Goal: Check status: Check status

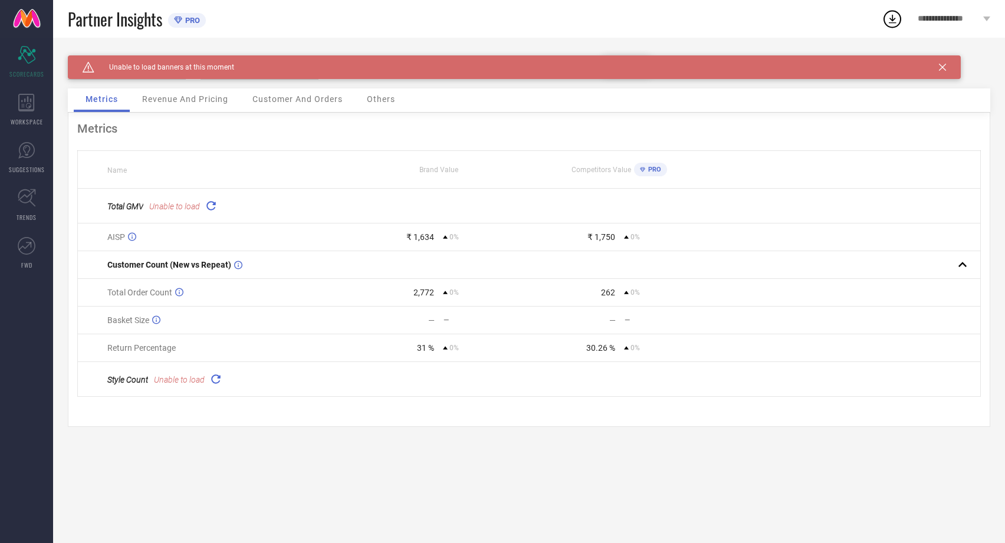
click at [946, 63] on div "Caution Created with Sketch. Unable to load banners at this moment" at bounding box center [514, 67] width 893 height 24
click at [943, 73] on div "Caution Created with Sketch. Unable to load banners at this moment" at bounding box center [514, 67] width 893 height 24
click at [943, 70] on icon at bounding box center [942, 67] width 7 height 7
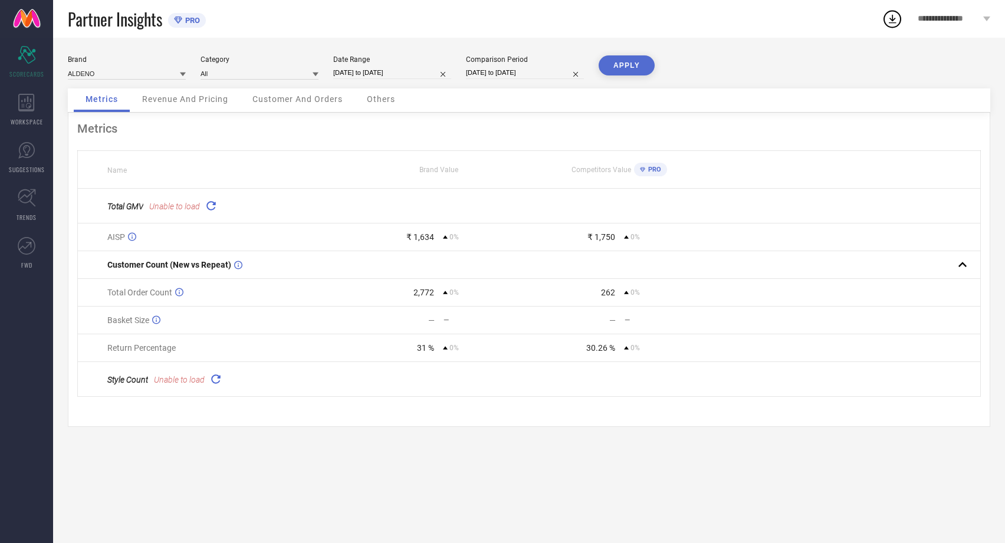
select select "5"
select select "2025"
select select "6"
select select "2025"
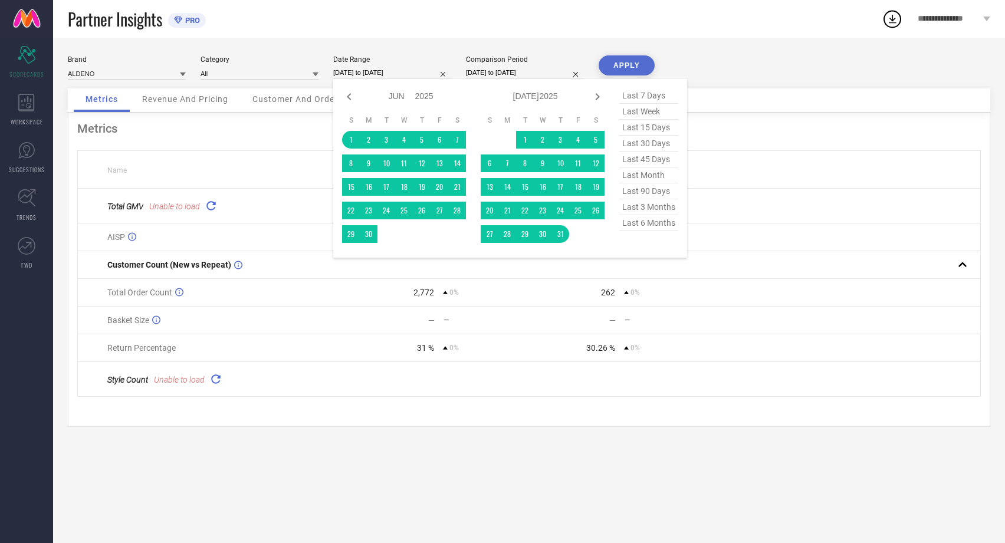
click at [388, 75] on input "[DATE] to [DATE]" at bounding box center [392, 73] width 118 height 12
click at [598, 91] on icon at bounding box center [597, 97] width 14 height 14
select select "6"
select select "2025"
select select "7"
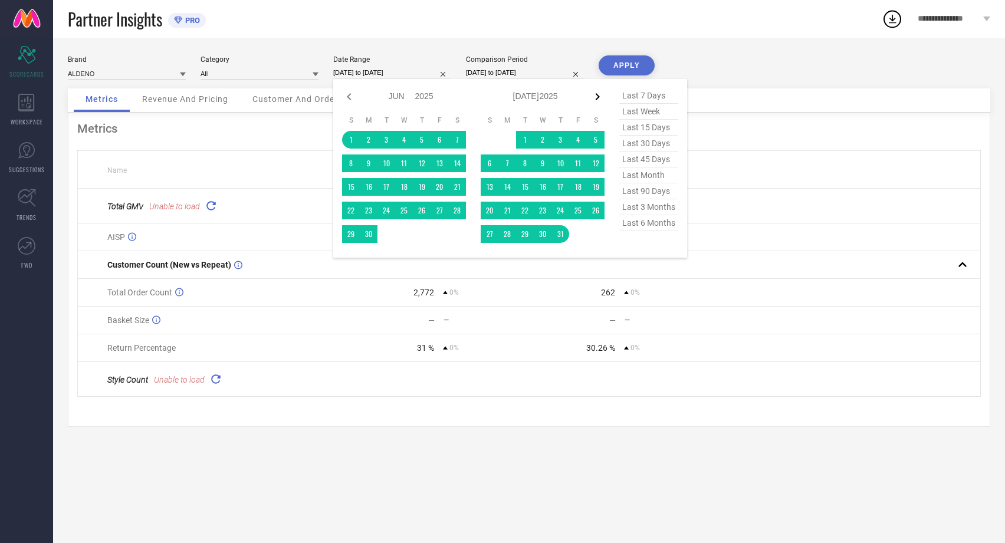
select select "2025"
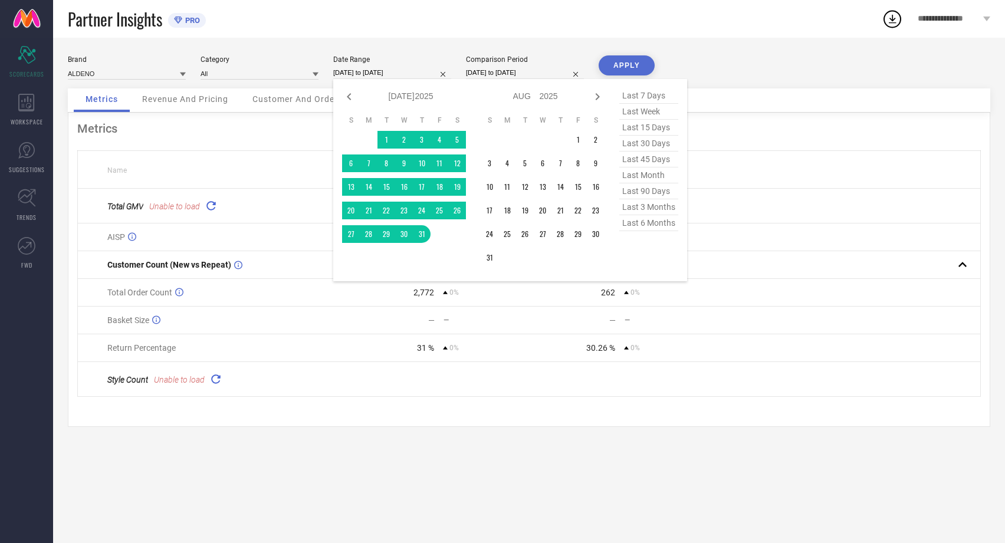
click at [598, 91] on icon at bounding box center [597, 97] width 14 height 14
select select "7"
select select "2025"
select select "8"
select select "2025"
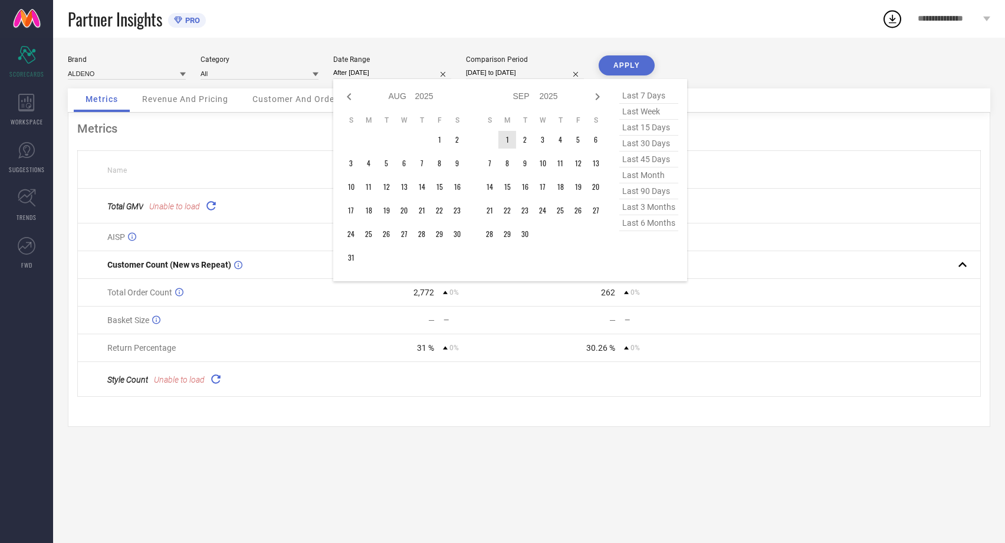
click at [504, 142] on td "1" at bounding box center [507, 140] width 18 height 18
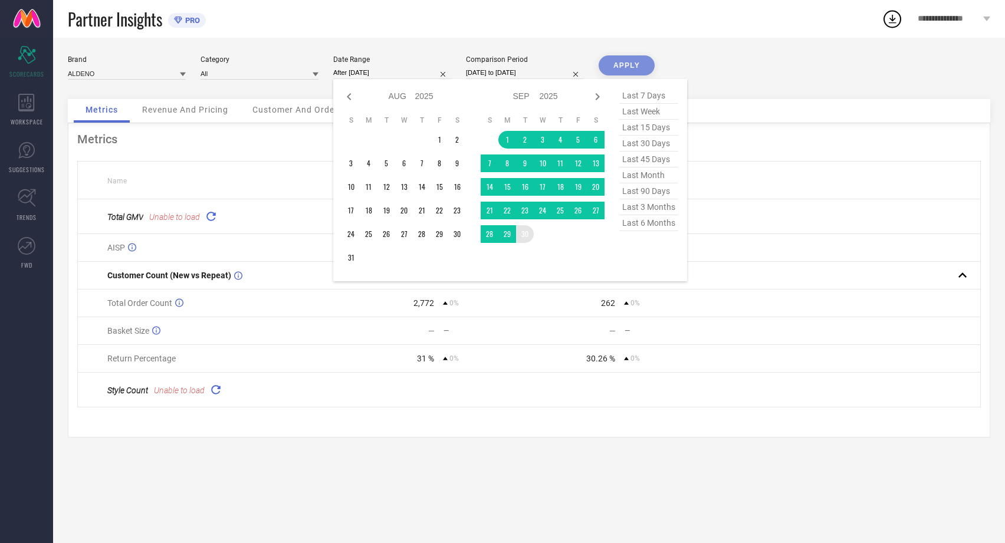
type input "[DATE] to [DATE]"
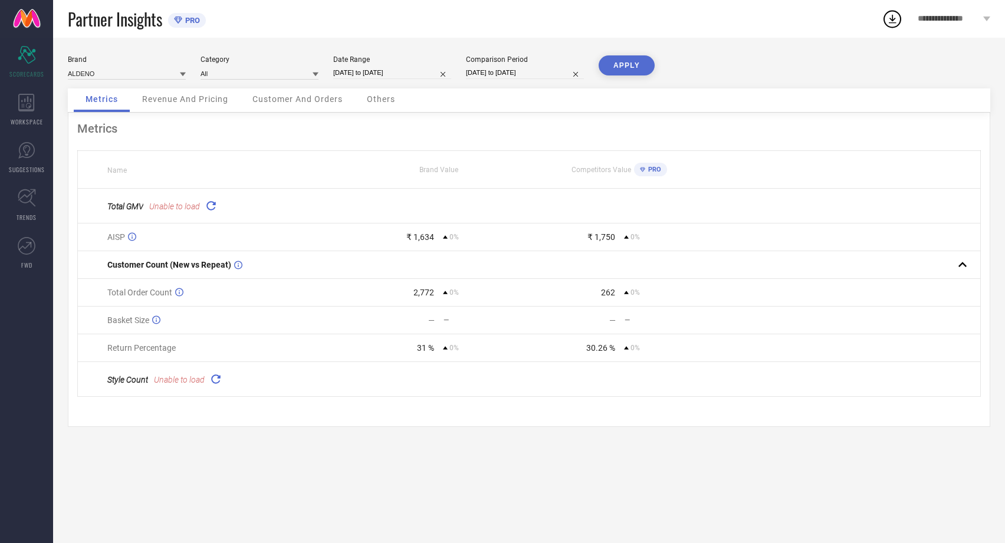
click at [534, 70] on input "[DATE] to [DATE]" at bounding box center [525, 73] width 118 height 12
select select "5"
select select "2025"
select select "6"
select select "2025"
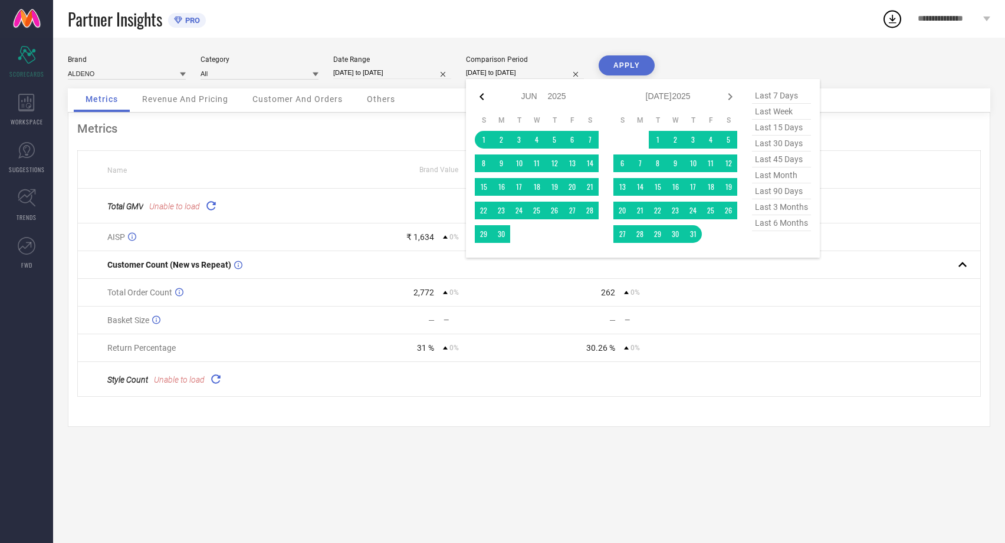
click at [482, 94] on icon at bounding box center [482, 97] width 14 height 14
select select "4"
select select "2025"
select select "5"
select select "2025"
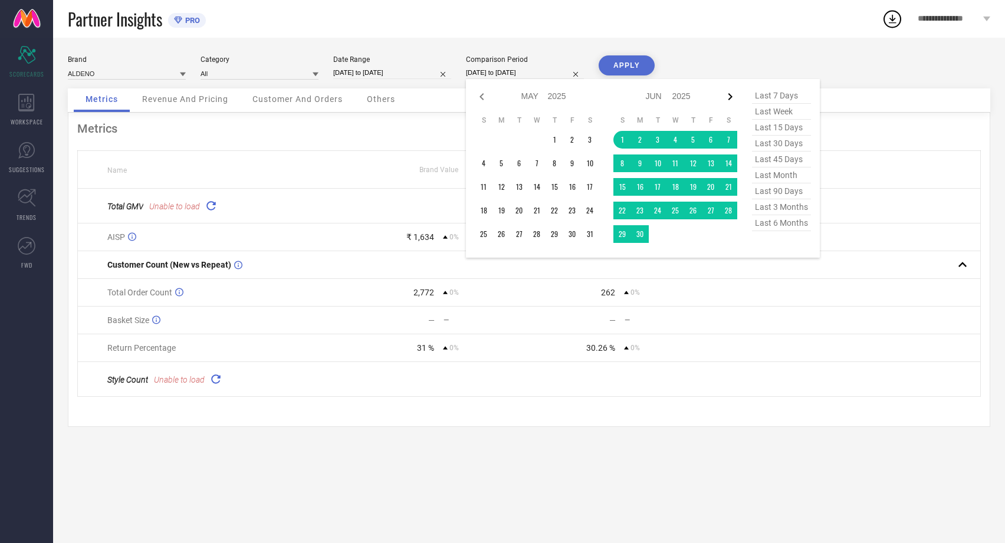
click at [731, 97] on icon at bounding box center [730, 96] width 4 height 7
select select "5"
select select "2025"
select select "6"
select select "2025"
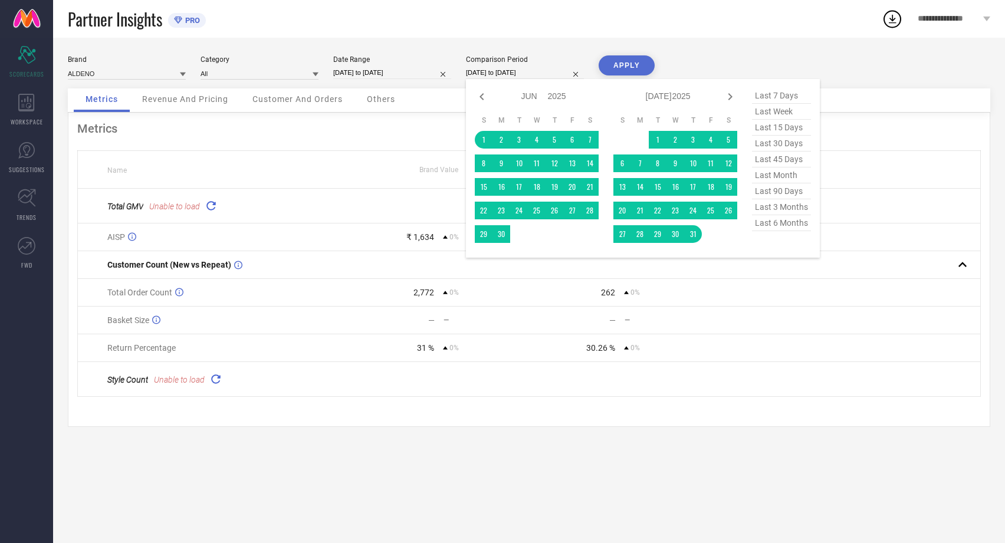
click at [731, 97] on icon at bounding box center [730, 96] width 4 height 7
select select "6"
select select "2025"
select select "7"
select select "2025"
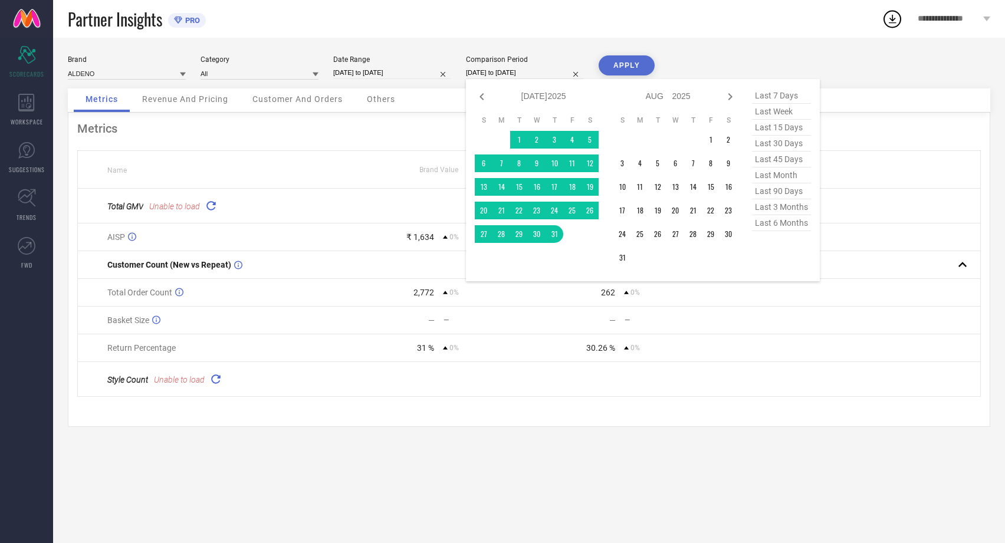
click at [731, 97] on icon at bounding box center [730, 96] width 4 height 7
select select "7"
select select "2025"
select select "8"
select select "2025"
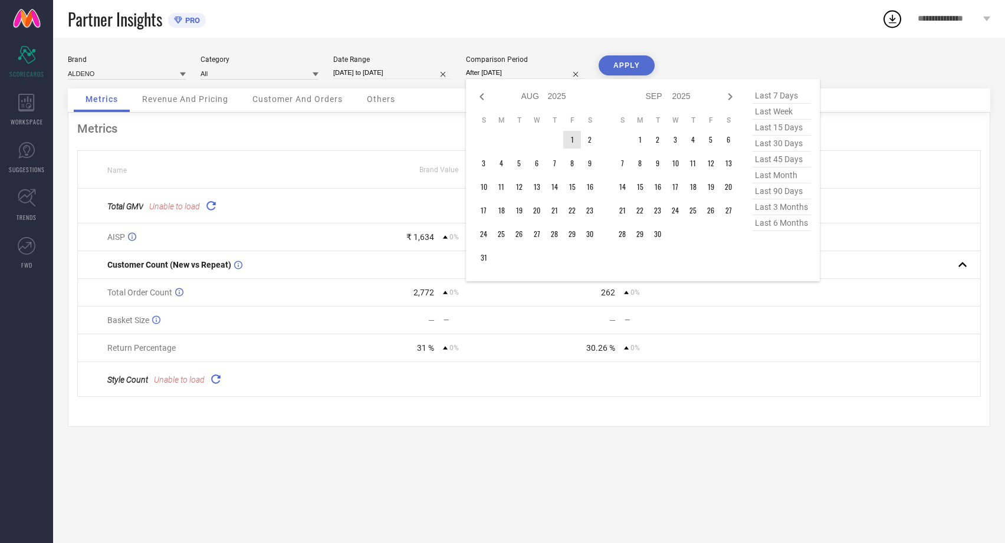
click at [568, 138] on td "1" at bounding box center [572, 140] width 18 height 18
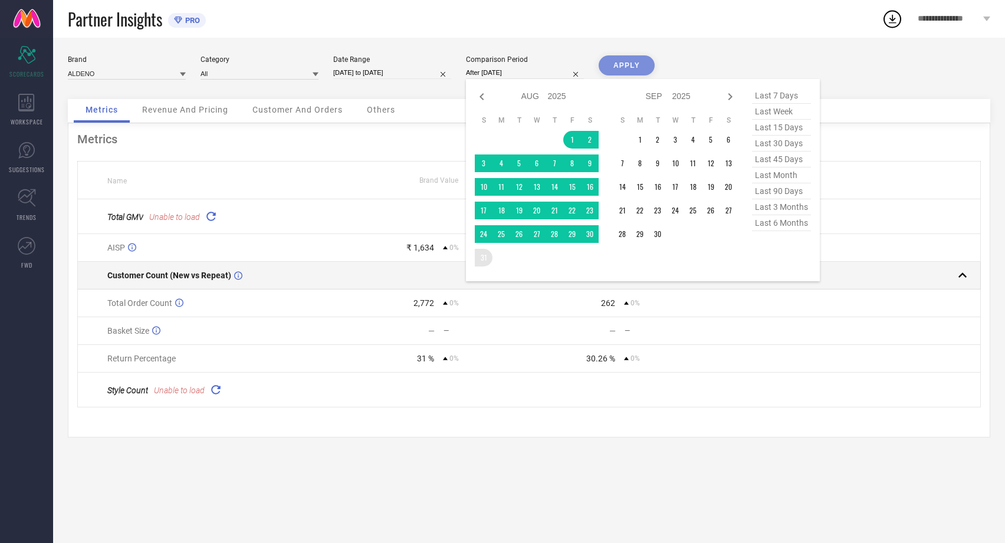
type input "[DATE] to [DATE]"
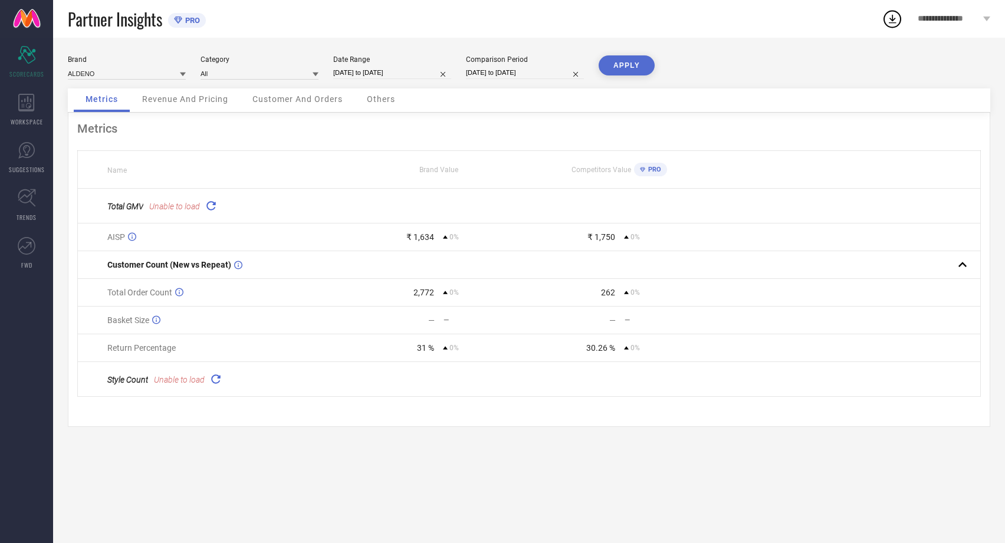
click at [624, 67] on button "APPLY" at bounding box center [627, 65] width 56 height 20
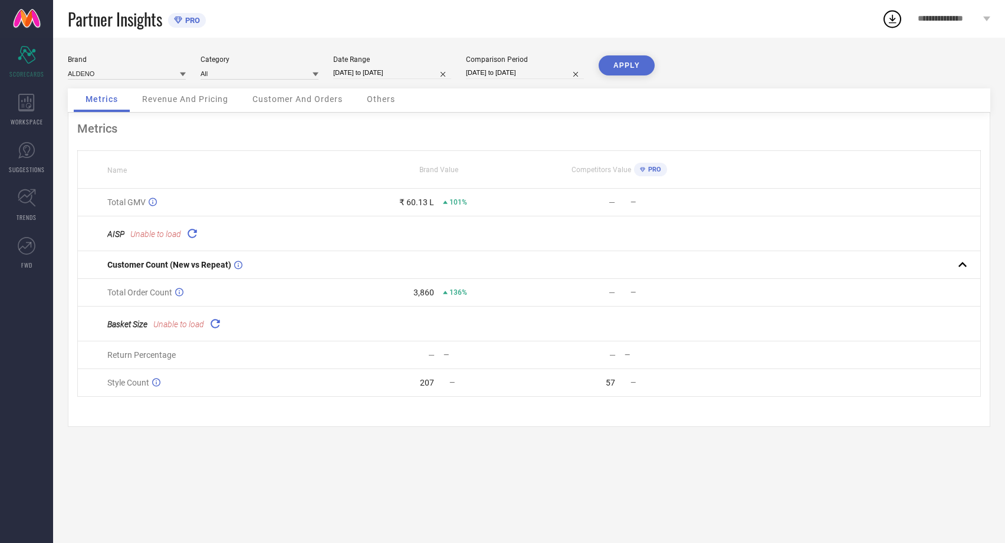
click at [188, 233] on icon at bounding box center [192, 234] width 14 height 14
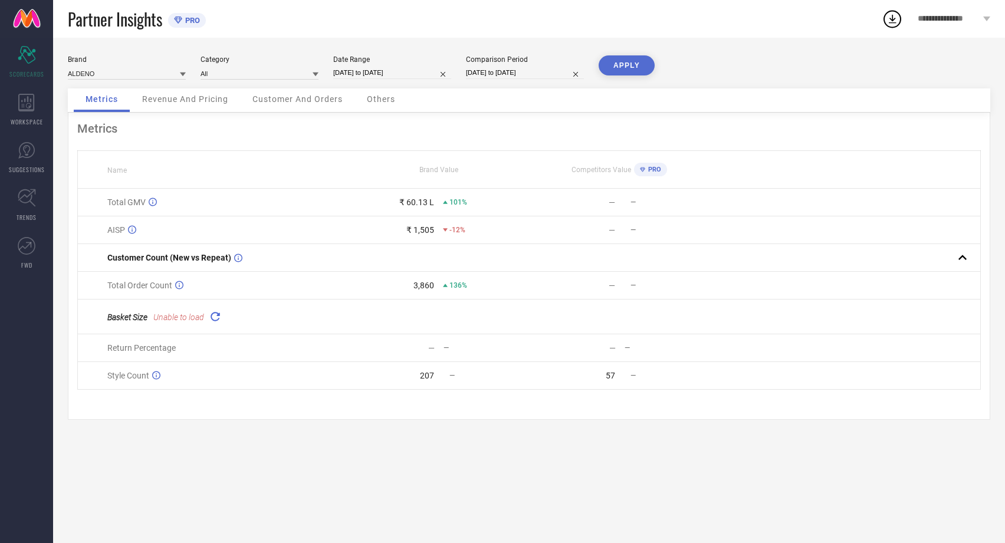
click at [220, 320] on icon at bounding box center [215, 317] width 14 height 14
click at [209, 107] on div "Revenue And Pricing" at bounding box center [185, 100] width 110 height 24
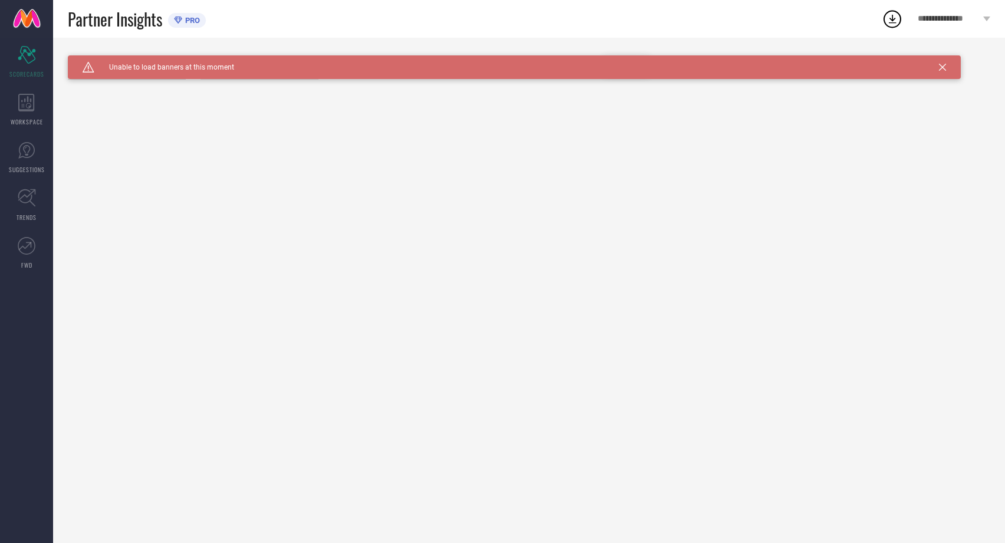
type input "All"
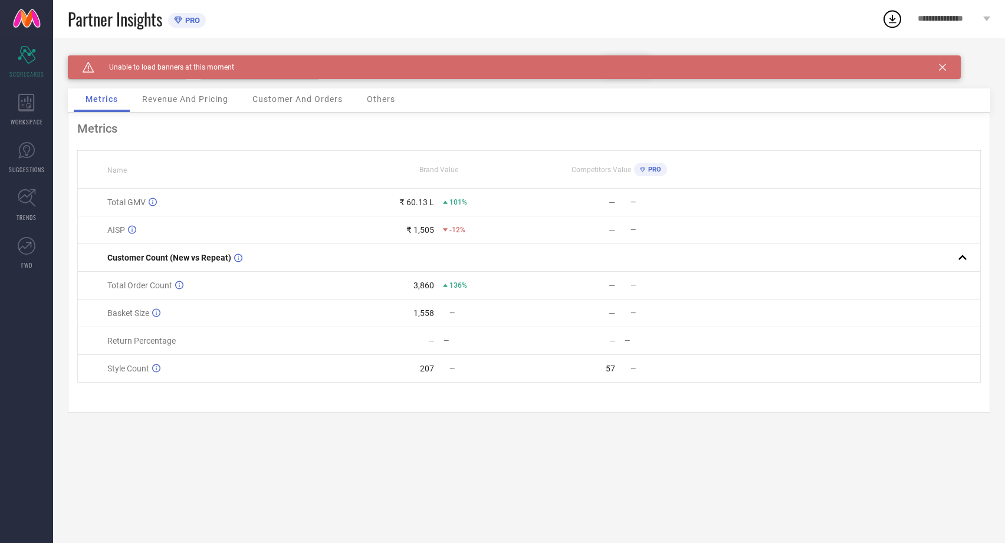
click at [943, 64] on icon at bounding box center [942, 67] width 7 height 7
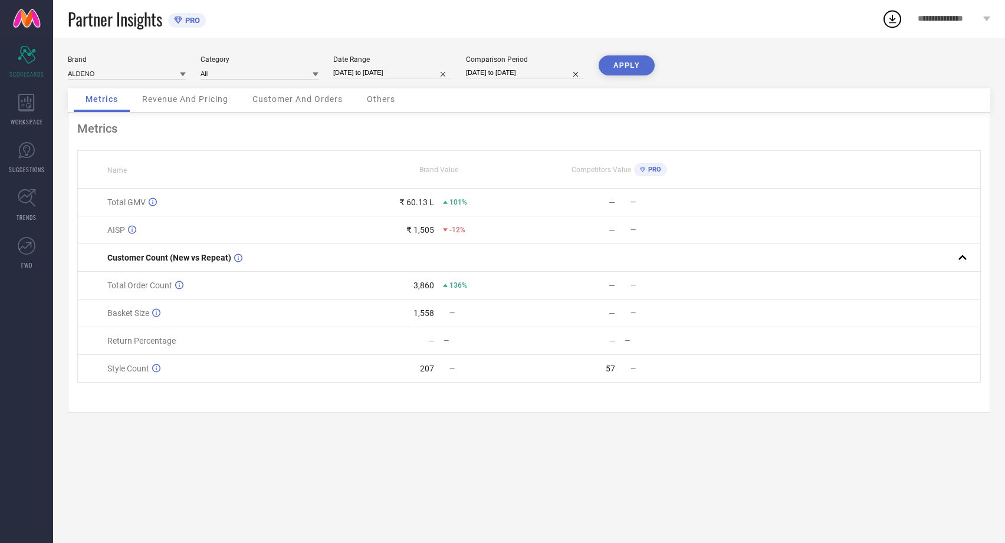
click at [199, 101] on span "Revenue And Pricing" at bounding box center [185, 98] width 86 height 9
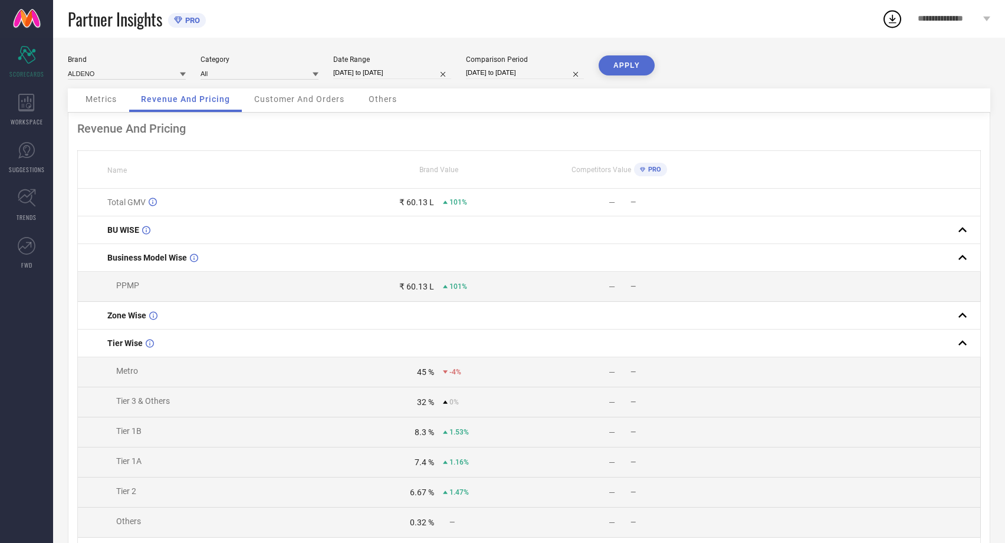
click at [290, 104] on span "Customer And Orders" at bounding box center [299, 98] width 90 height 9
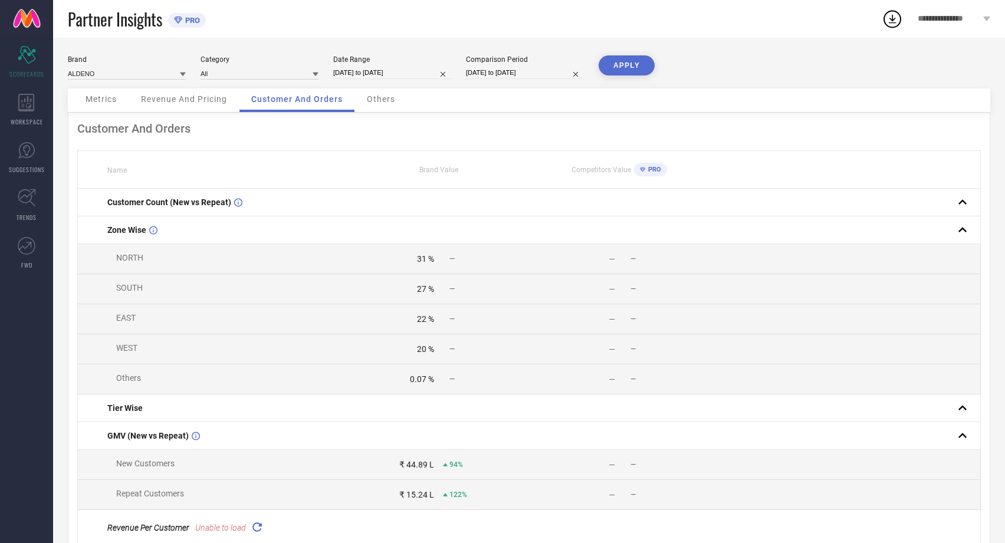
click at [201, 98] on span "Revenue And Pricing" at bounding box center [184, 98] width 86 height 9
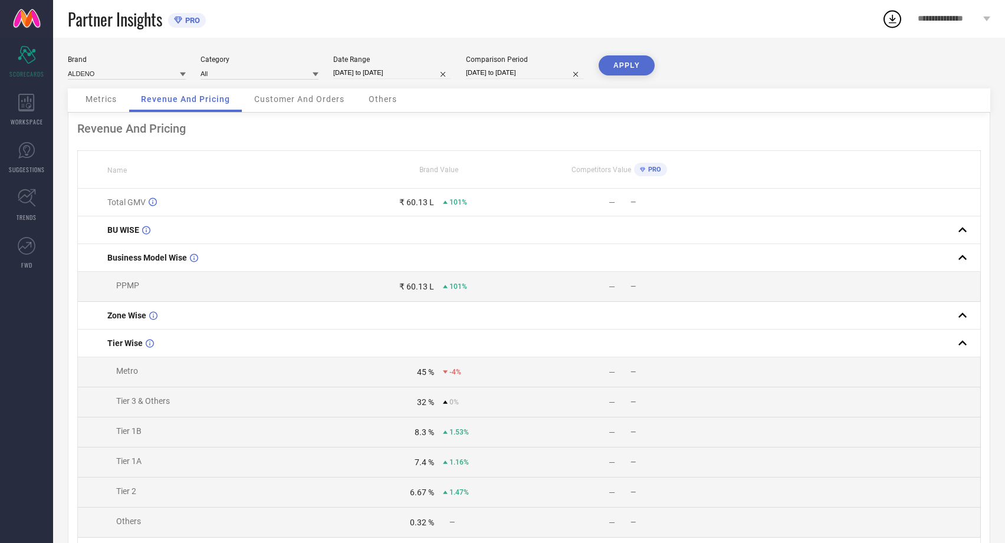
click at [384, 101] on span "Others" at bounding box center [383, 98] width 28 height 9
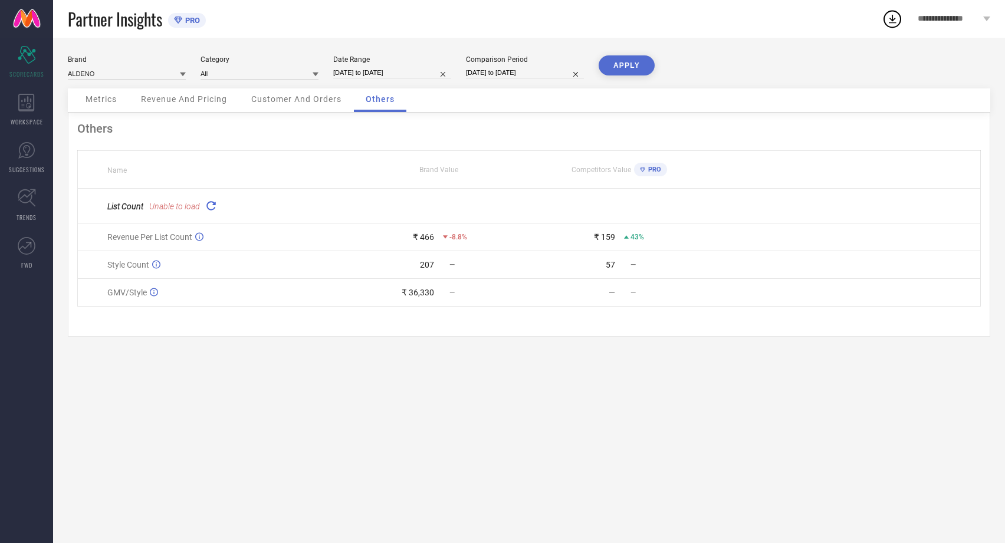
click at [211, 206] on icon at bounding box center [211, 206] width 14 height 14
click at [105, 101] on span "Metrics" at bounding box center [101, 98] width 31 height 9
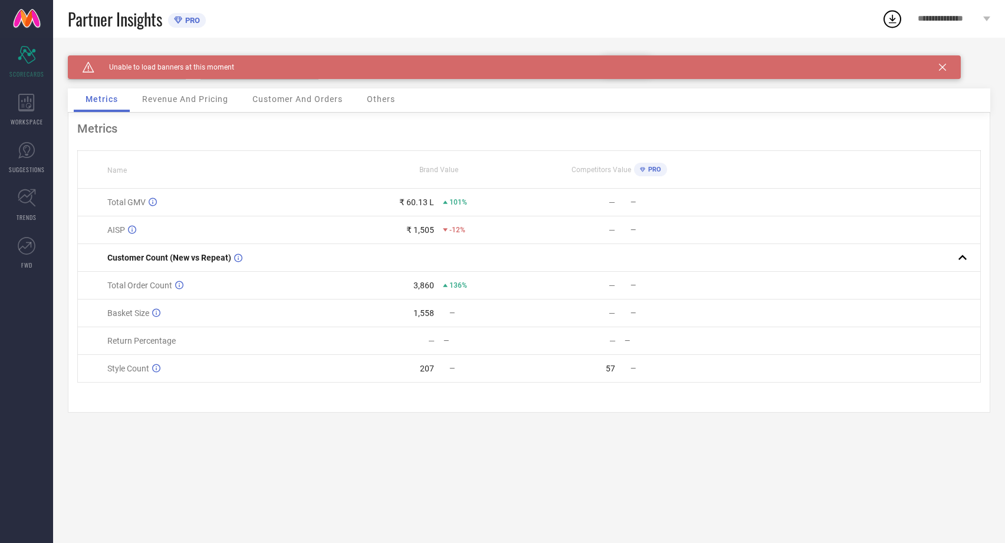
click at [945, 67] on icon at bounding box center [942, 67] width 7 height 7
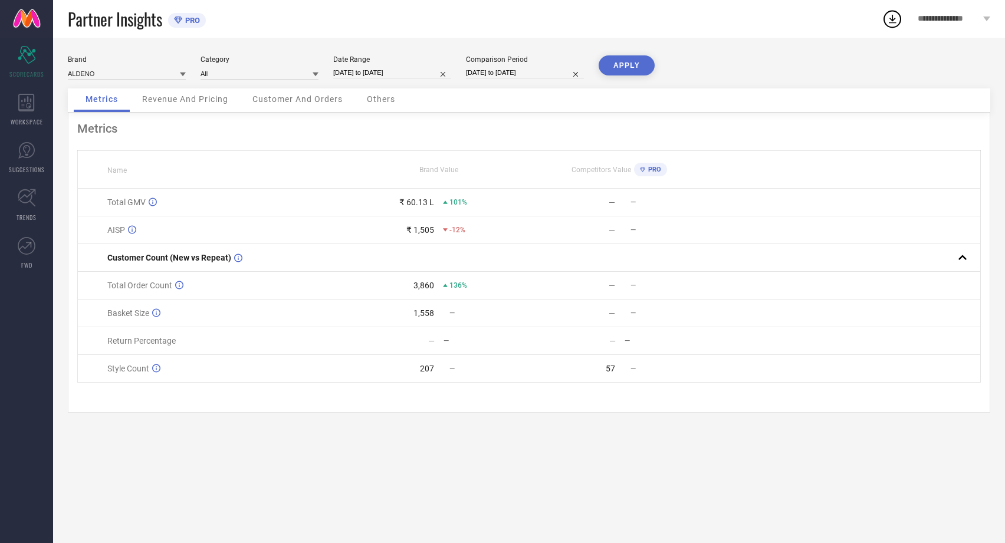
click at [537, 68] on input "[DATE] to [DATE]" at bounding box center [525, 73] width 118 height 12
select select "7"
select select "2025"
select select "8"
select select "2025"
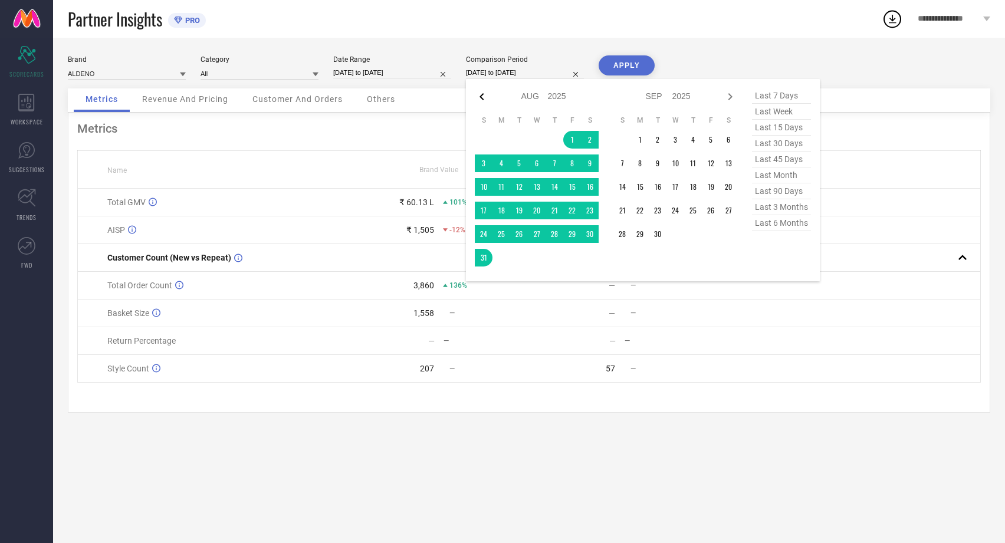
click at [484, 96] on icon at bounding box center [482, 97] width 14 height 14
select select "6"
select select "2025"
select select "7"
select select "2025"
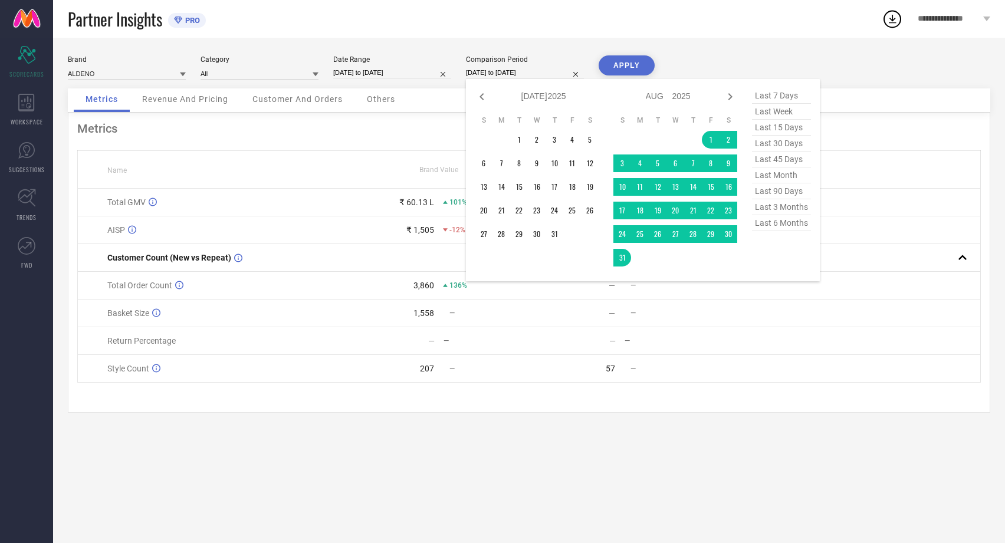
click at [484, 96] on icon at bounding box center [482, 97] width 14 height 14
select select "5"
select select "2025"
select select "6"
select select "2025"
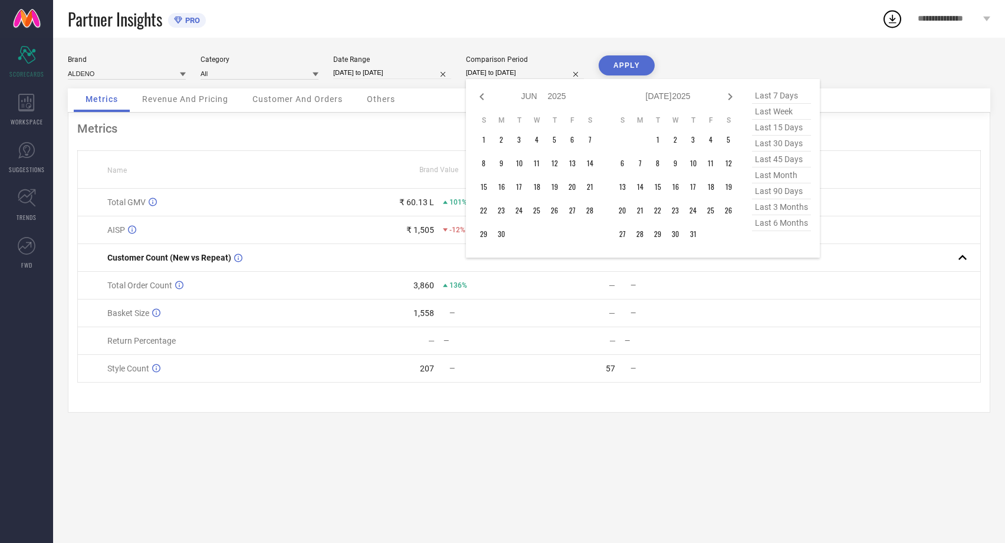
click at [484, 96] on icon at bounding box center [482, 97] width 14 height 14
select select "4"
select select "2025"
select select "5"
select select "2025"
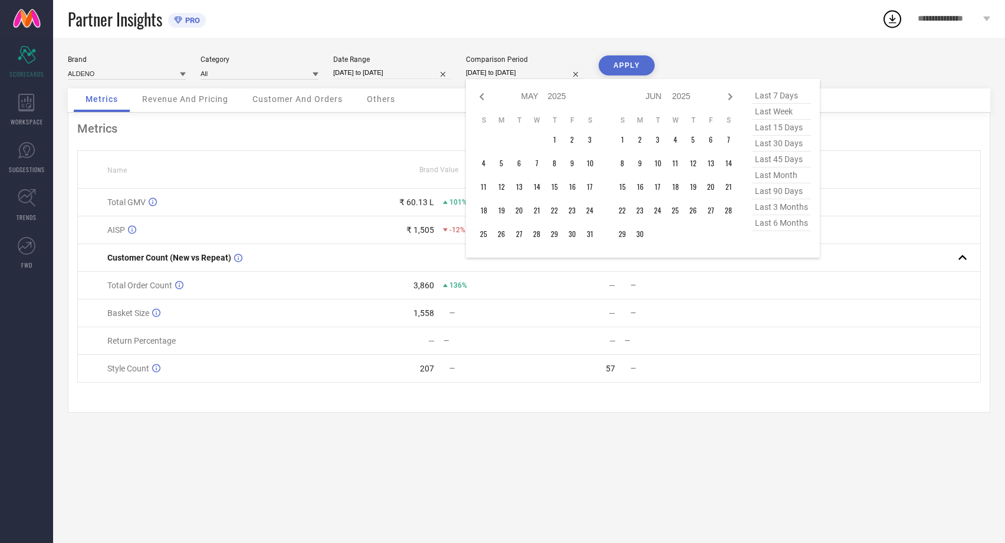
click at [484, 96] on icon at bounding box center [482, 97] width 14 height 14
select select "3"
select select "2025"
select select "4"
select select "2025"
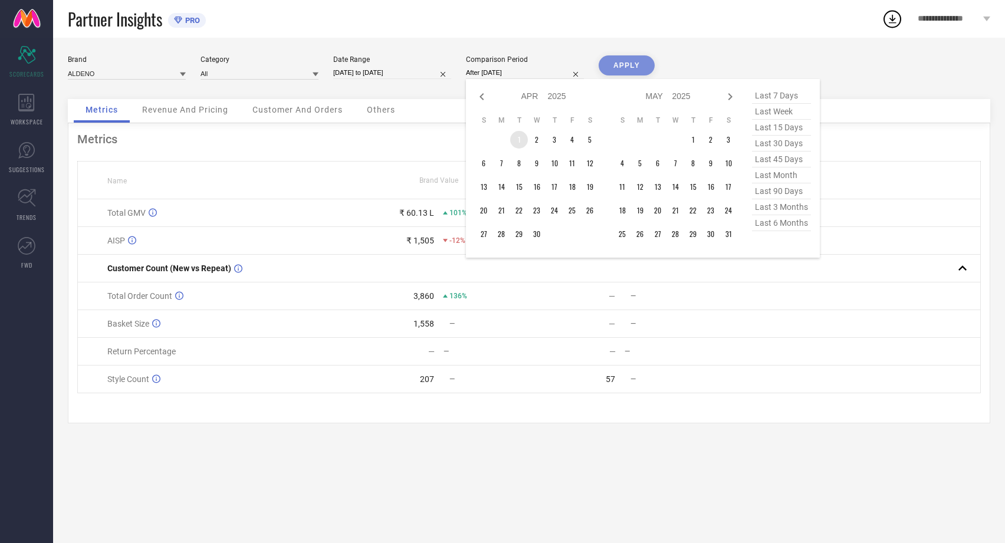
click at [523, 134] on td "1" at bounding box center [519, 140] width 18 height 18
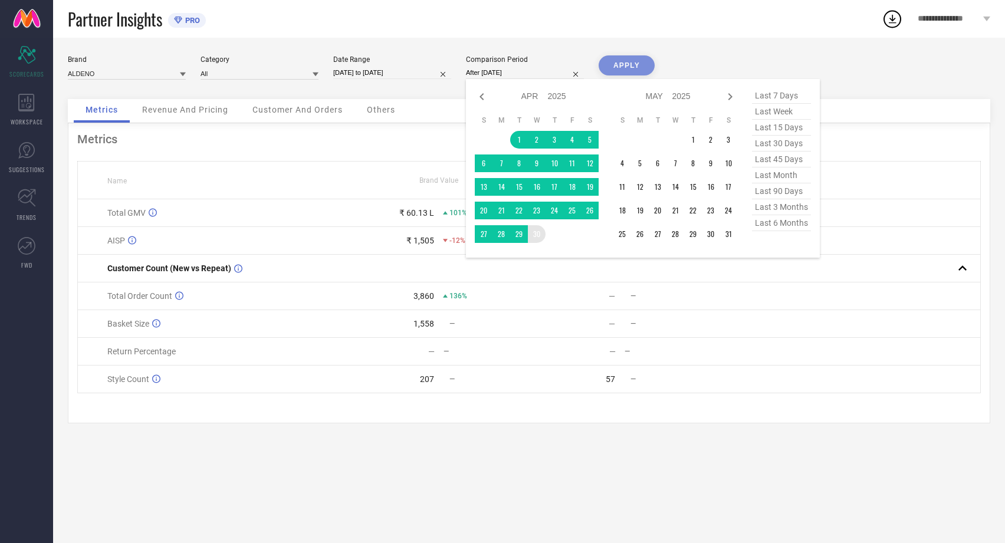
type input "01-04-2025 to 30-04-2025"
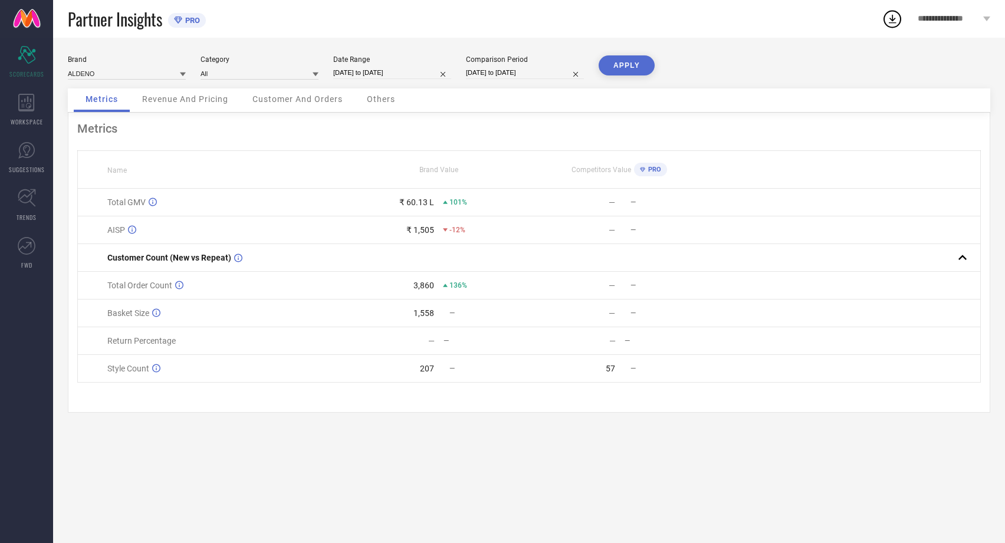
click at [641, 63] on button "APPLY" at bounding box center [627, 65] width 56 height 20
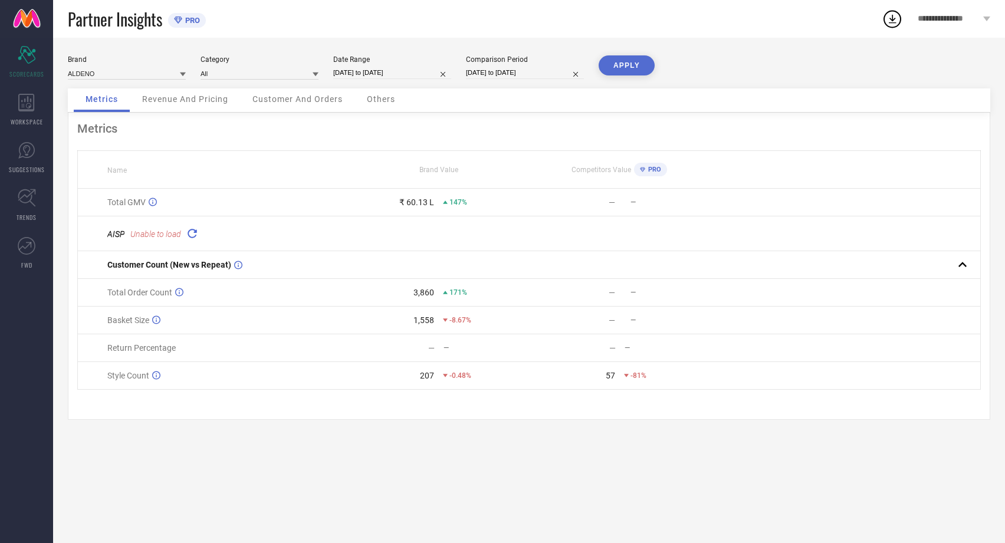
click at [388, 67] on input "[DATE] to [DATE]" at bounding box center [392, 73] width 118 height 12
select select "8"
select select "2025"
select select "9"
select select "2025"
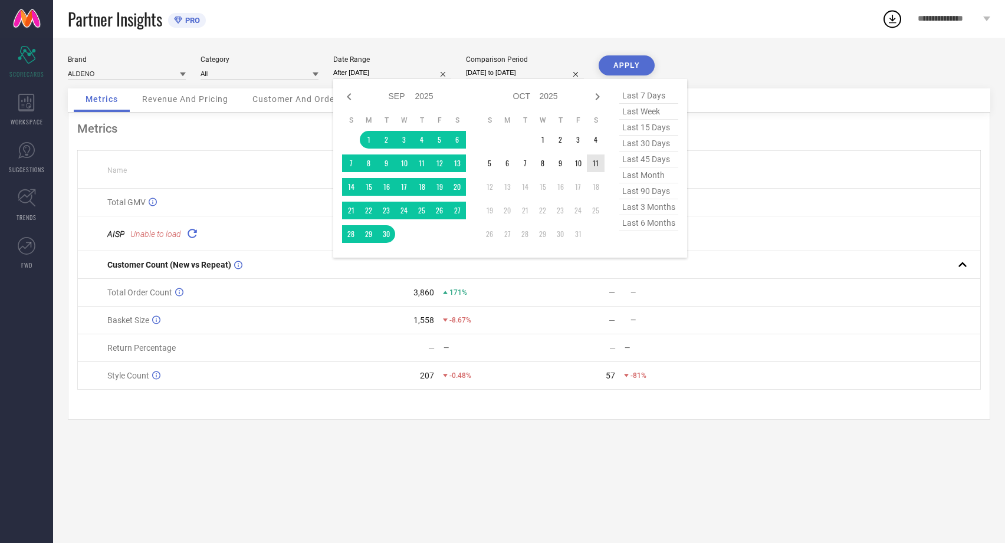
click at [599, 162] on td "11" at bounding box center [596, 164] width 18 height 18
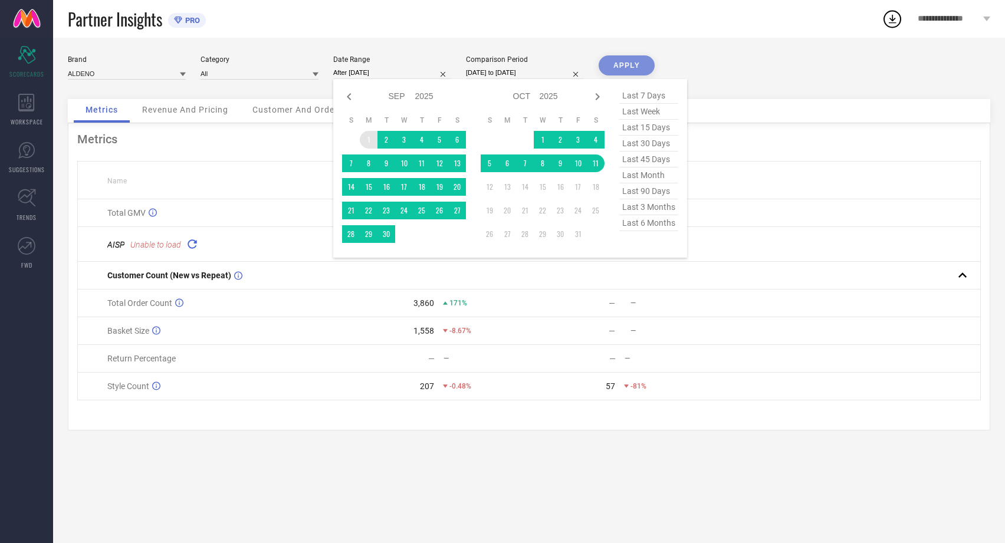
type input "01-09-2025 to 11-10-2025"
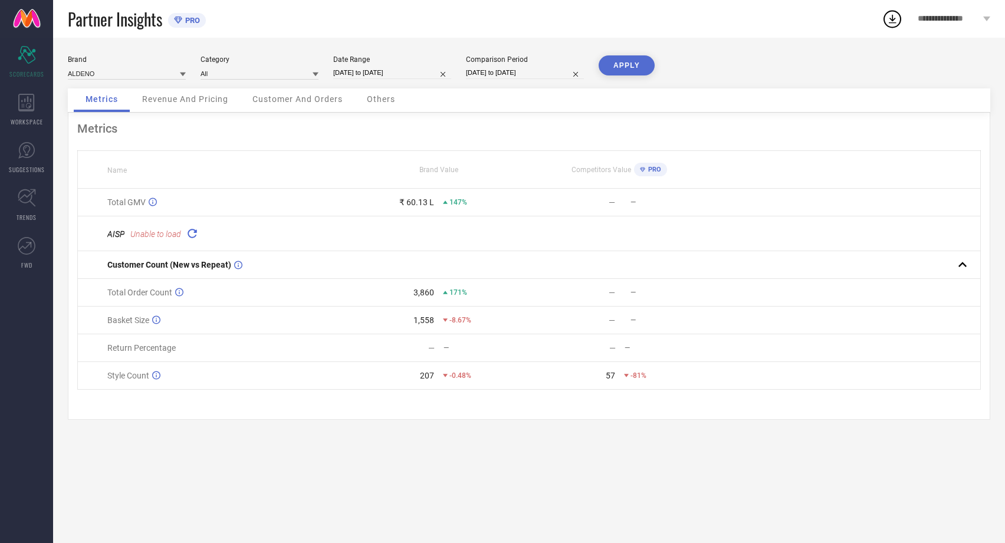
click at [616, 55] on button "APPLY" at bounding box center [627, 65] width 56 height 20
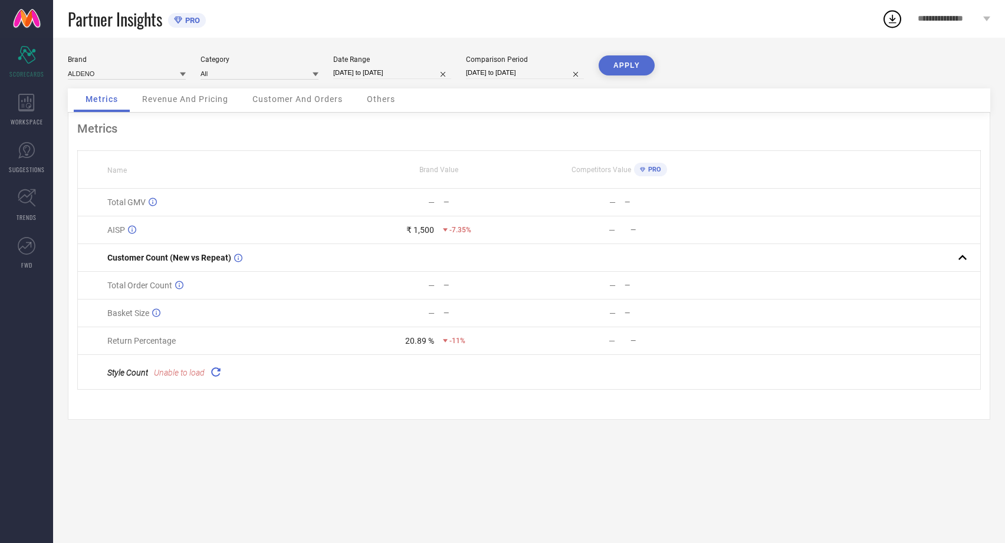
select select "8"
select select "2025"
select select "9"
select select "2025"
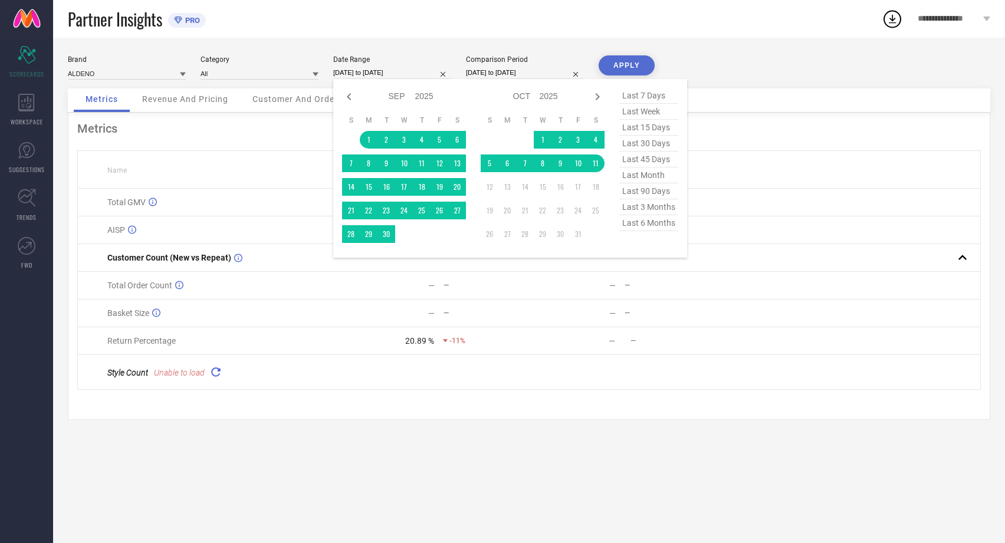
click at [425, 71] on input "01-09-2025 to 11-10-2025" at bounding box center [392, 73] width 118 height 12
click at [351, 97] on icon at bounding box center [349, 97] width 14 height 14
select select "7"
select select "2025"
select select "8"
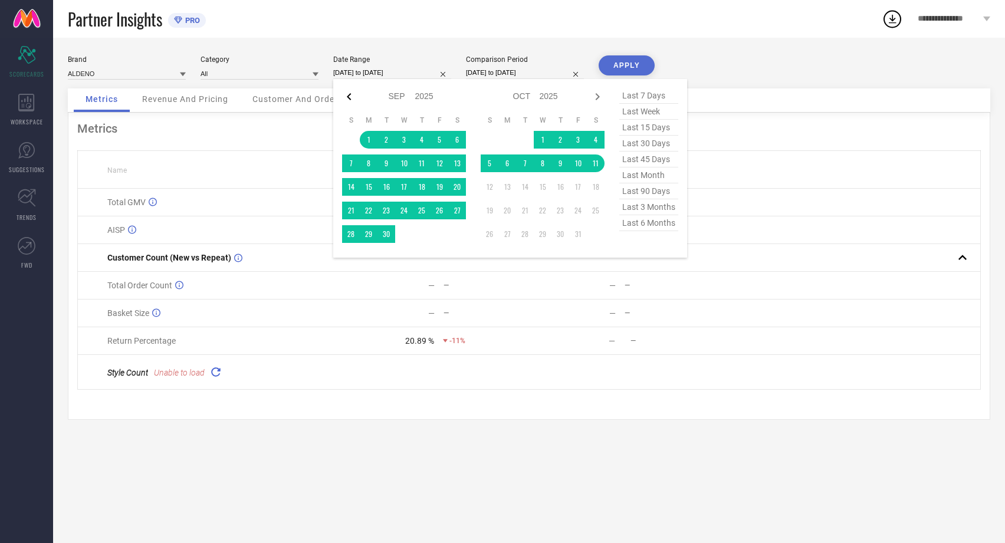
select select "2025"
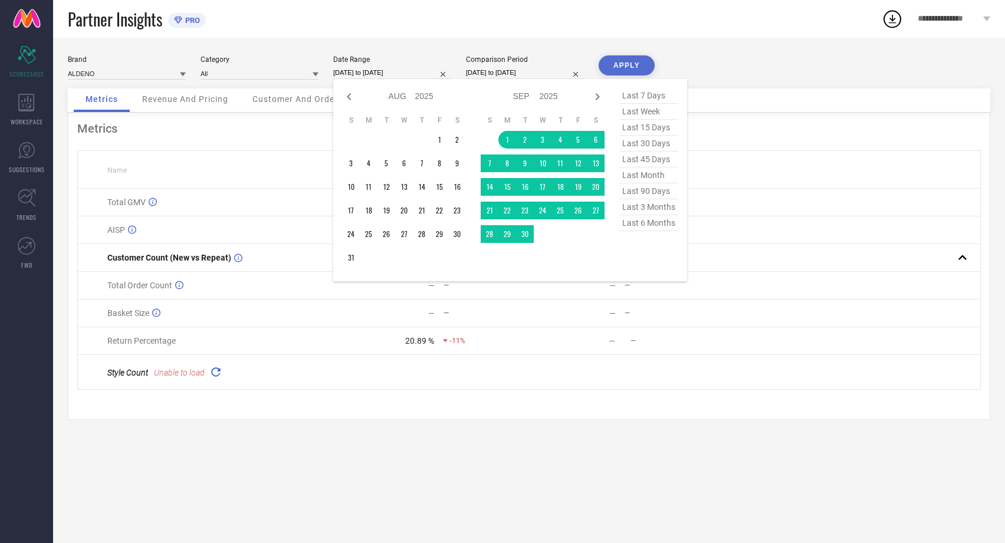
click at [351, 97] on icon at bounding box center [349, 97] width 14 height 14
select select "6"
select select "2025"
select select "7"
select select "2025"
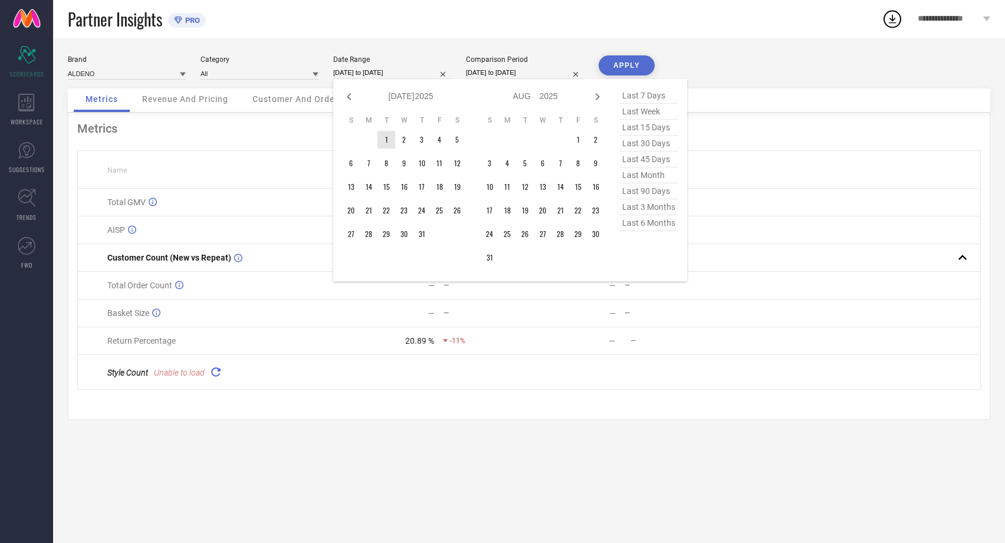
type input "After 01-07-2025"
click at [389, 139] on td "1" at bounding box center [387, 140] width 18 height 18
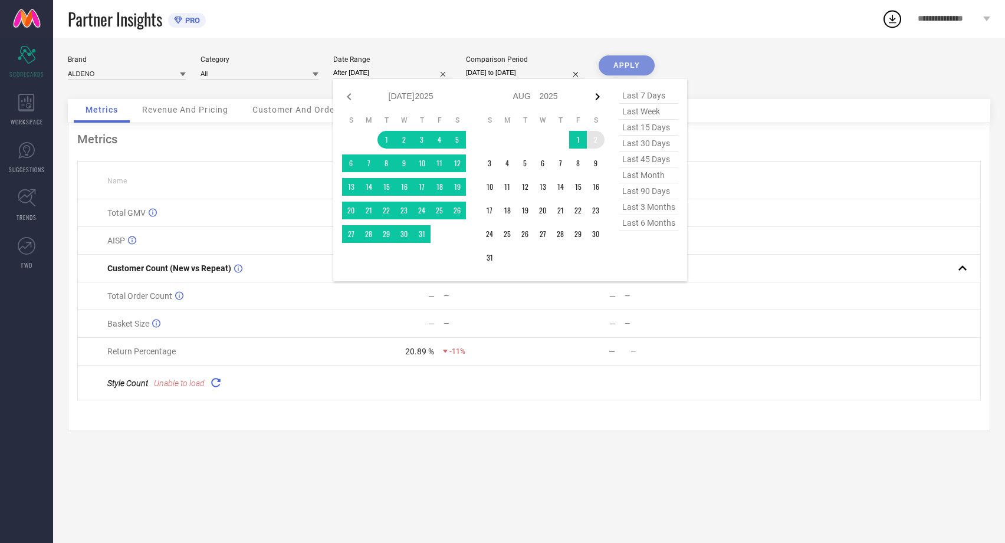
click at [596, 99] on icon at bounding box center [597, 97] width 14 height 14
select select "7"
select select "2025"
select select "8"
select select "2025"
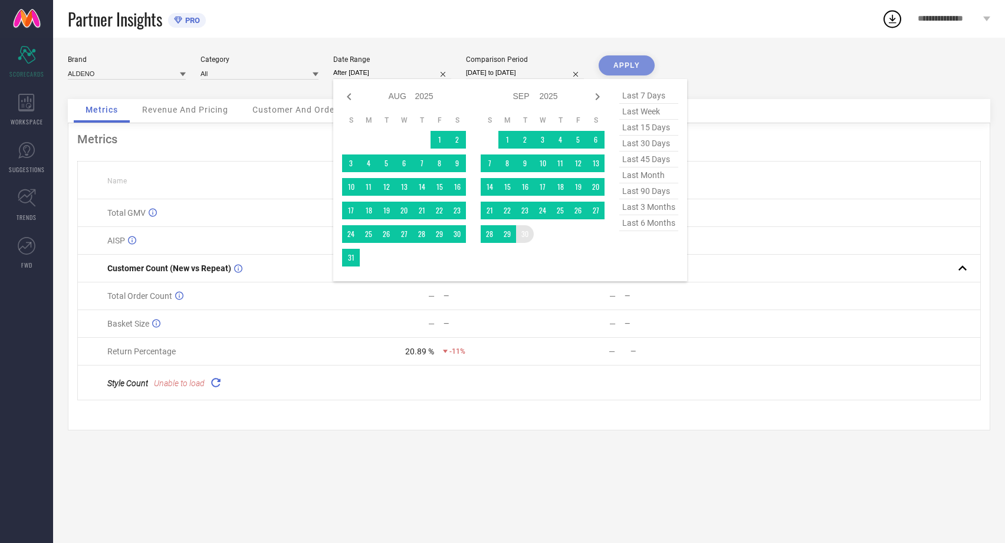
type input "01-07-2025 to 30-09-2025"
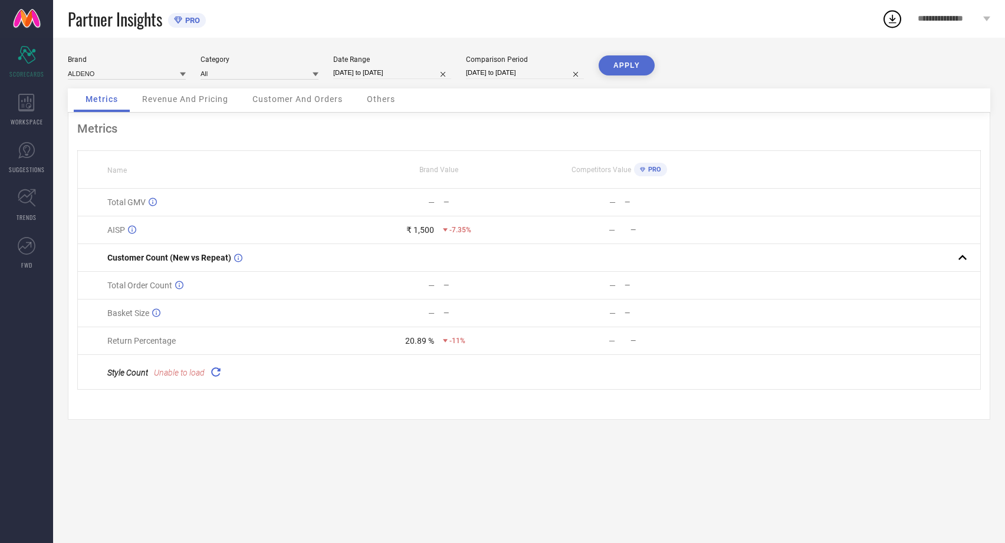
click at [643, 57] on button "APPLY" at bounding box center [627, 65] width 56 height 20
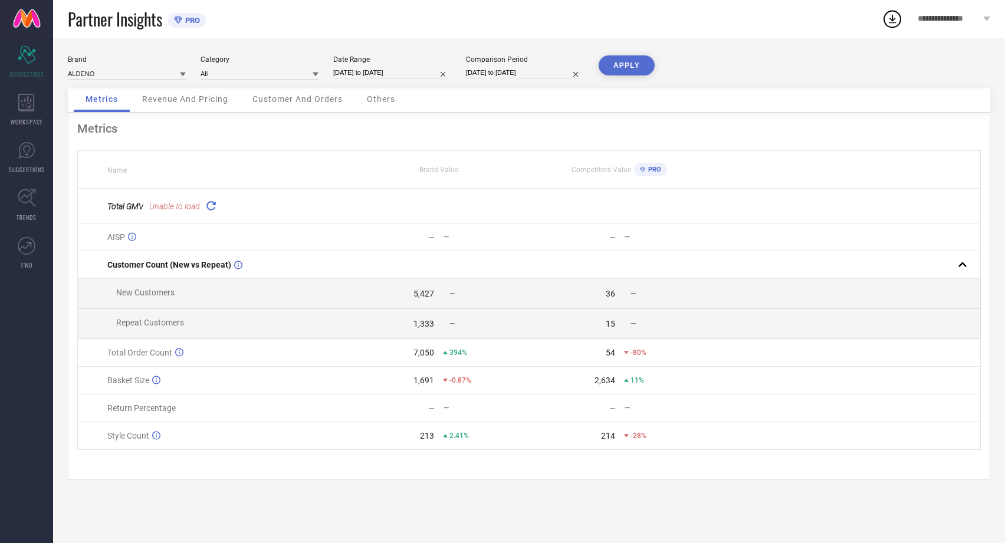
click at [215, 204] on icon at bounding box center [211, 206] width 14 height 14
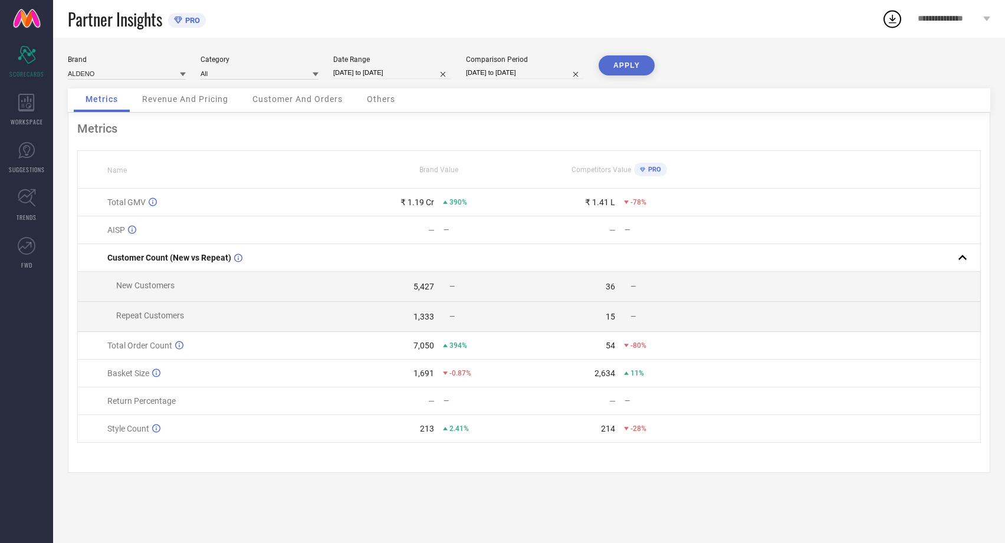
click at [810, 185] on th at bounding box center [845, 170] width 271 height 38
click at [436, 225] on div "— —" at bounding box center [438, 229] width 179 height 9
click at [179, 100] on span "Revenue And Pricing" at bounding box center [185, 98] width 86 height 9
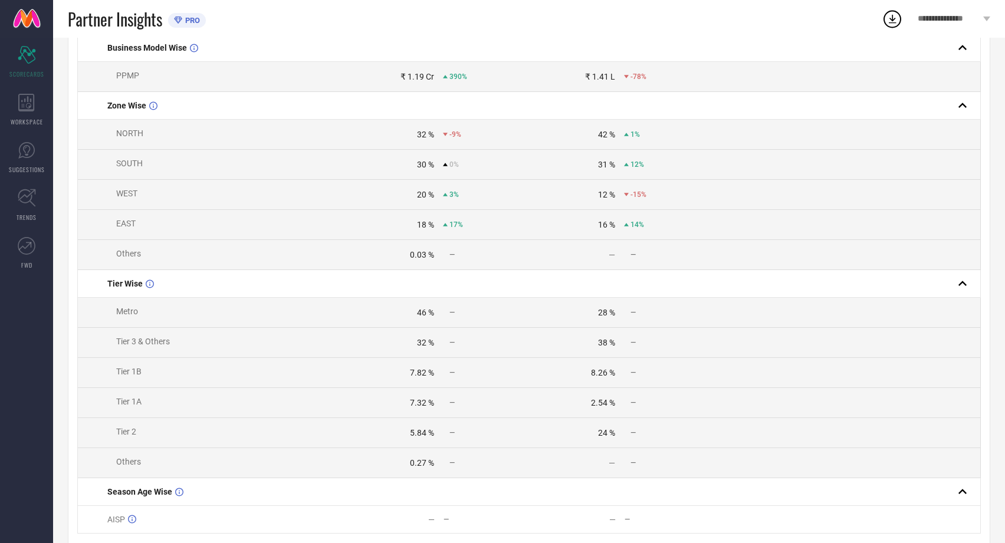
scroll to position [261, 0]
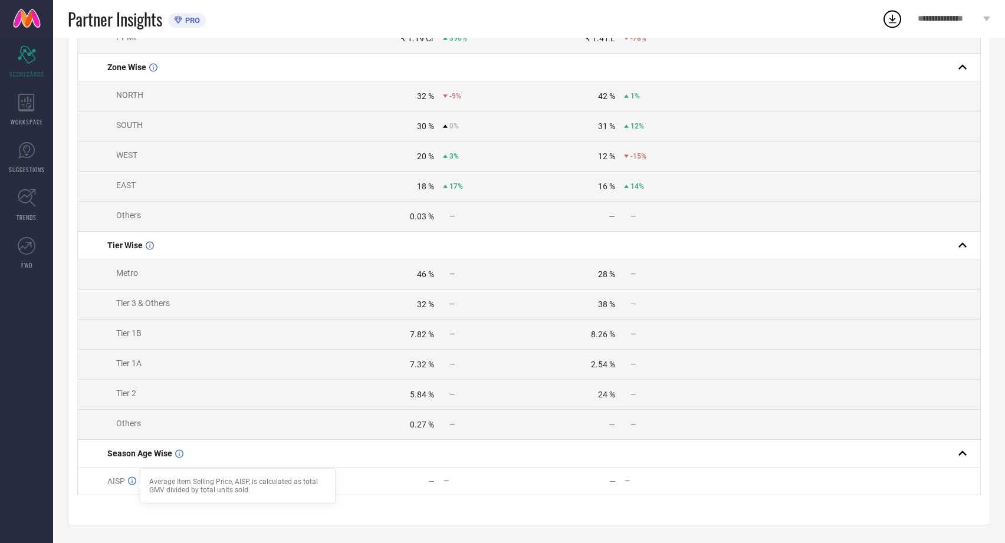
click at [132, 481] on icon at bounding box center [132, 481] width 8 height 9
click at [849, 393] on td at bounding box center [845, 395] width 271 height 30
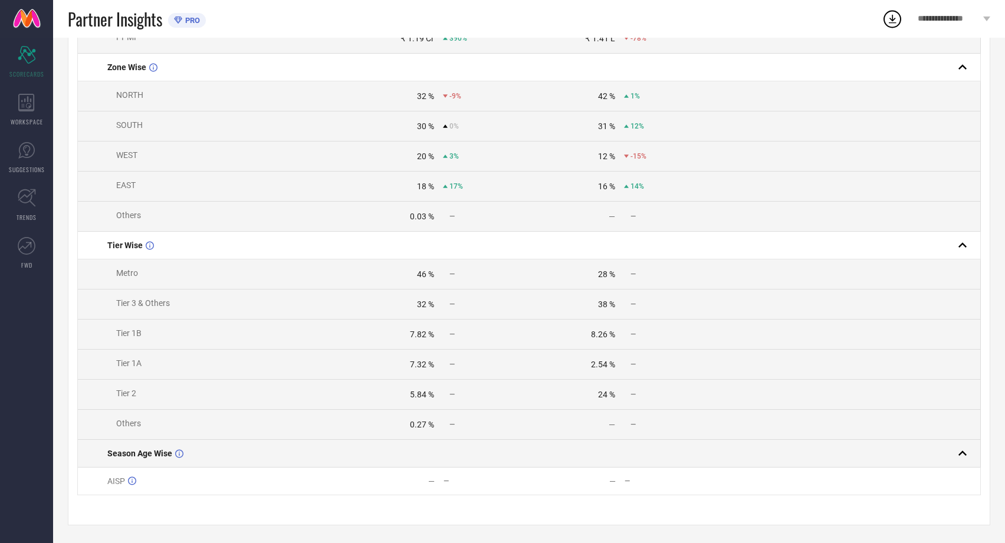
click at [963, 449] on rect at bounding box center [962, 453] width 17 height 17
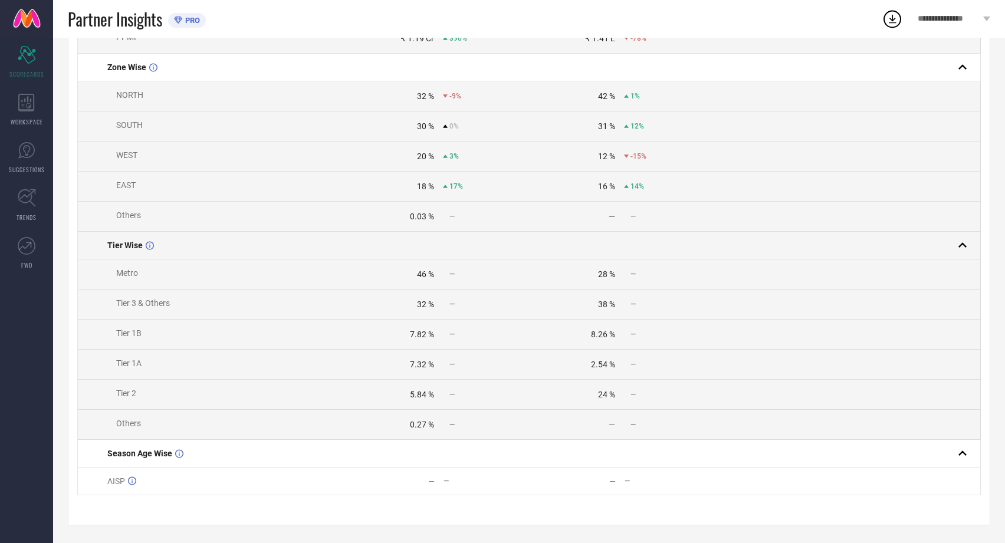
click at [962, 240] on rect at bounding box center [962, 245] width 17 height 17
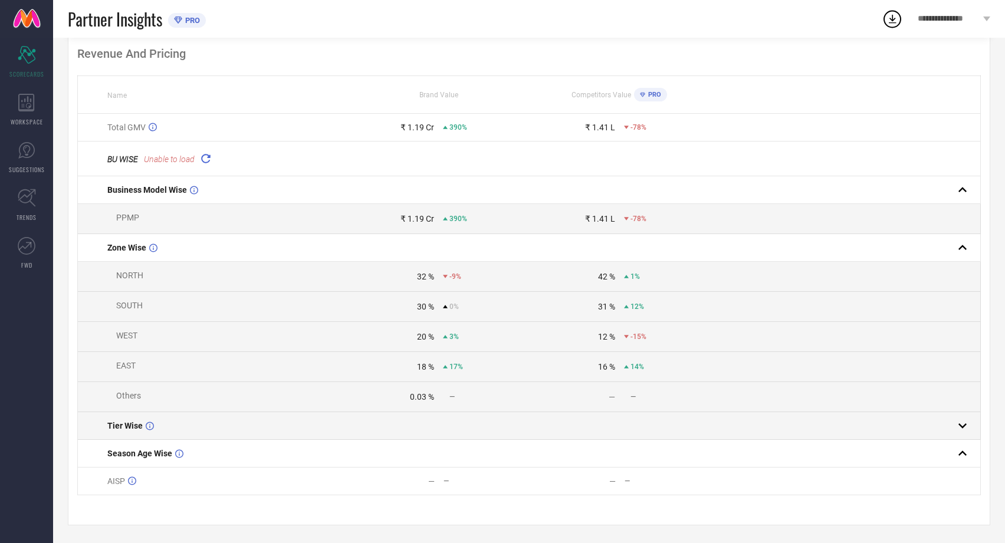
click at [962, 240] on rect at bounding box center [962, 247] width 17 height 17
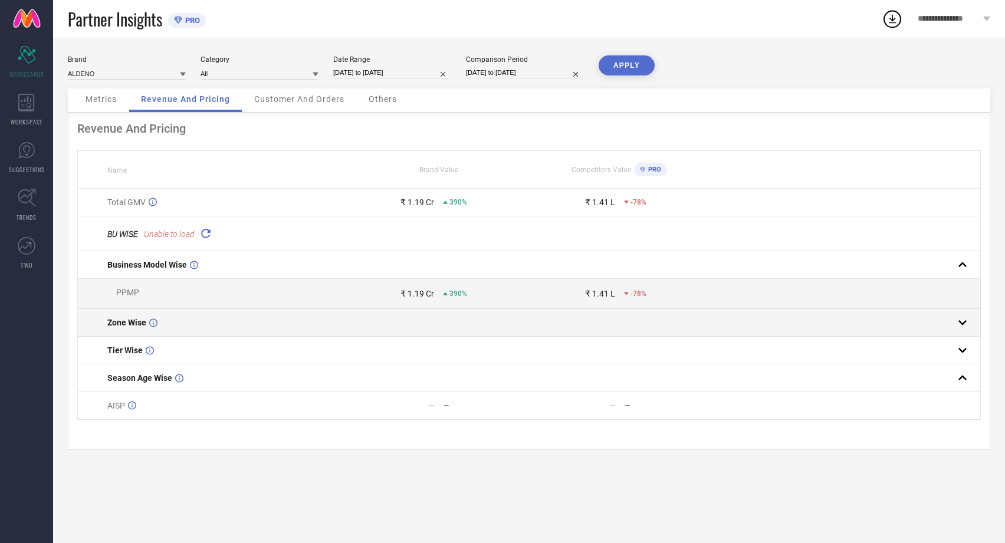
click at [963, 329] on rect at bounding box center [962, 322] width 17 height 17
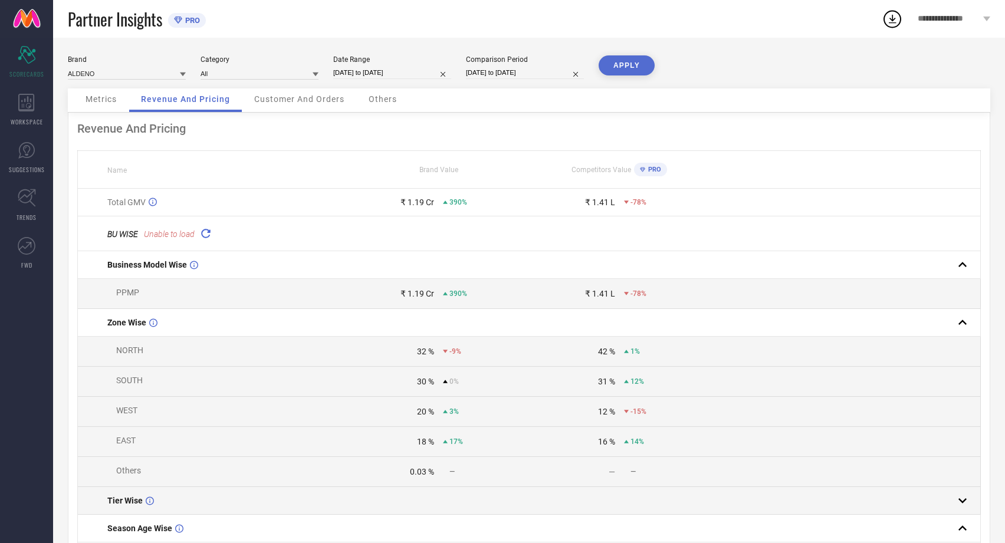
click at [966, 505] on rect at bounding box center [962, 501] width 17 height 17
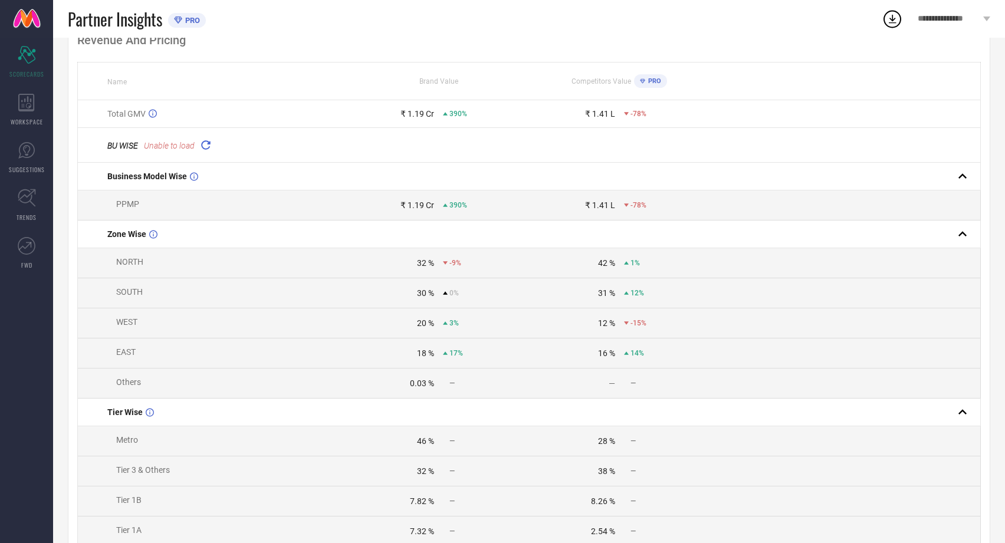
scroll to position [261, 0]
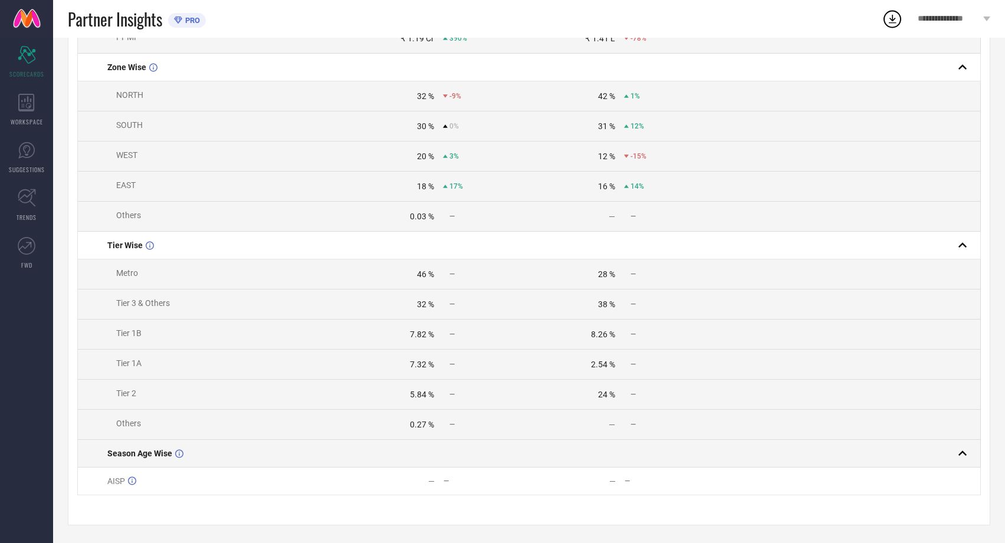
click at [964, 450] on rect at bounding box center [962, 453] width 17 height 17
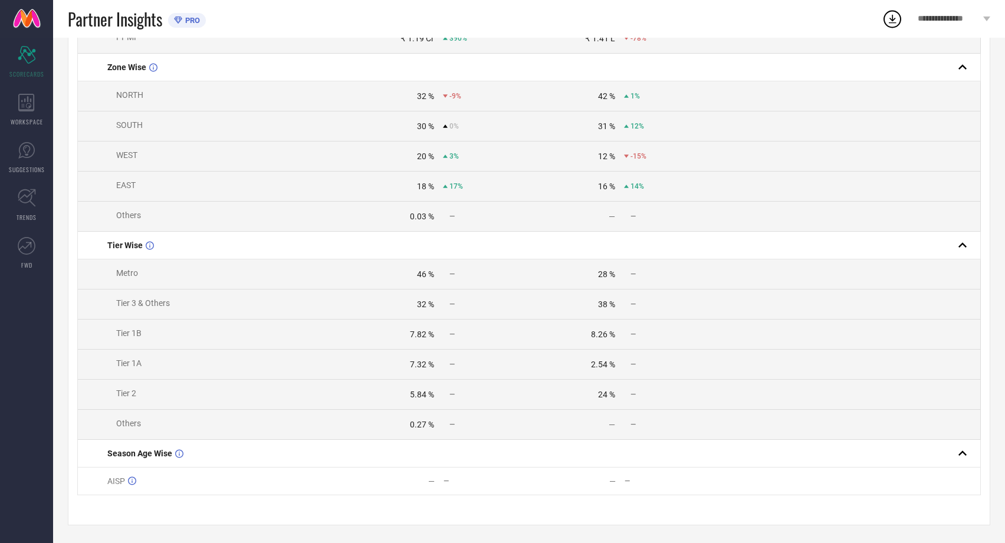
scroll to position [0, 0]
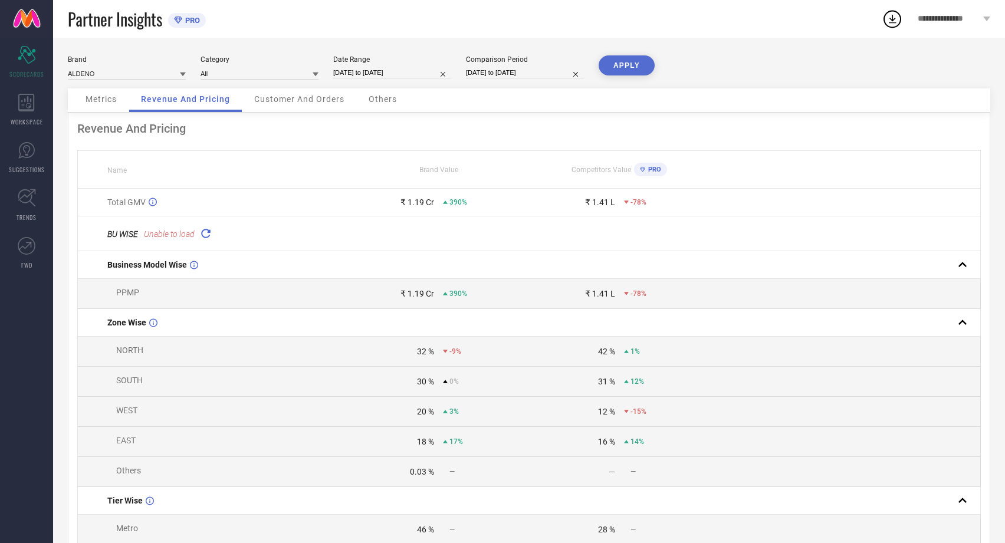
click at [284, 100] on span "Customer And Orders" at bounding box center [299, 98] width 90 height 9
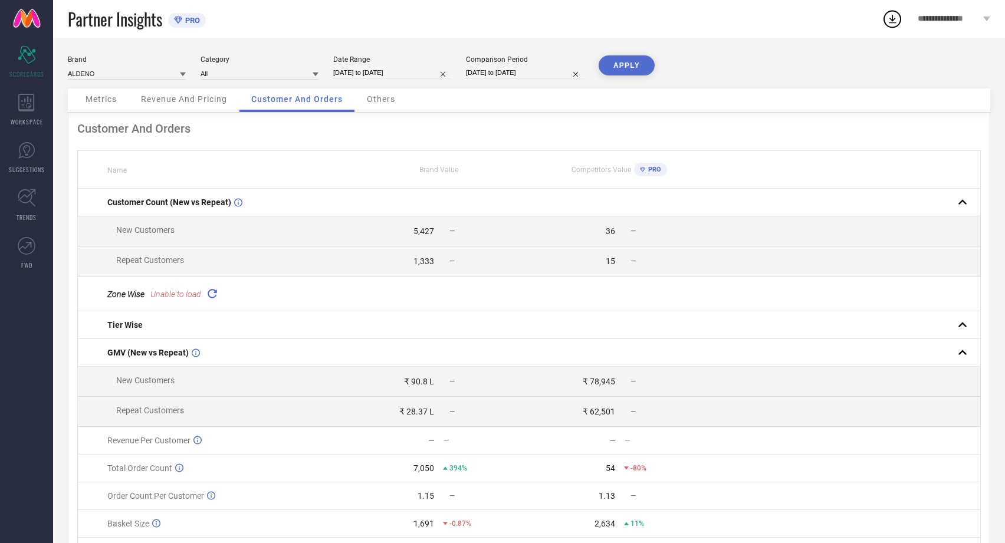
click at [388, 106] on div "Others" at bounding box center [381, 100] width 52 height 24
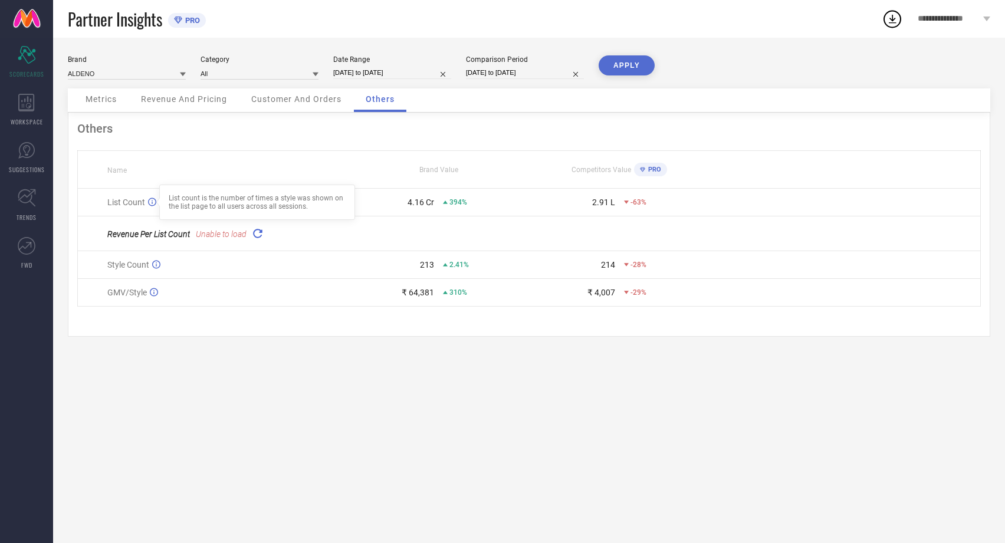
click at [152, 201] on icon at bounding box center [152, 202] width 8 height 8
click at [170, 100] on span "Revenue And Pricing" at bounding box center [184, 98] width 86 height 9
